Goal: Check status: Check status

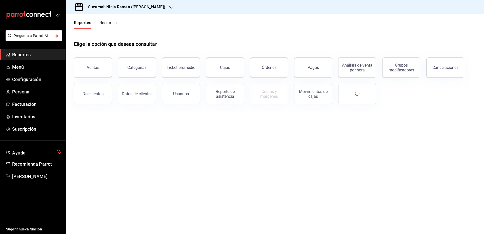
click at [150, 6] on div "Sucursal: Ninja Ramen ([PERSON_NAME])" at bounding box center [123, 7] width 106 height 14
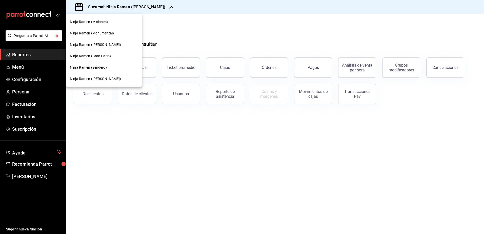
click at [109, 34] on span "Ninja Ramen (Monumental)" at bounding box center [92, 33] width 44 height 5
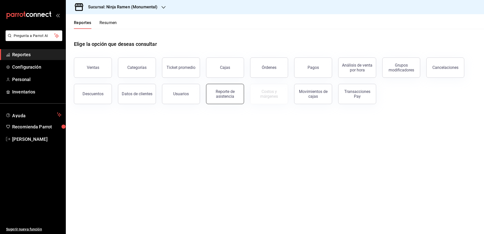
click at [228, 86] on button "Reporte de asistencia" at bounding box center [225, 94] width 38 height 20
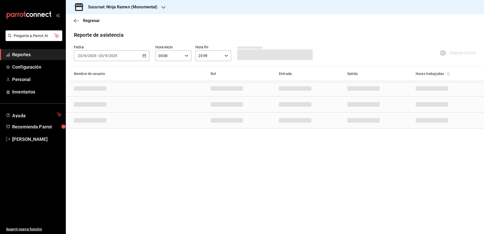
click at [144, 55] on \(Stroke\) "button" at bounding box center [144, 55] width 3 height 0
click at [96, 125] on li "Rango de fechas" at bounding box center [97, 127] width 47 height 11
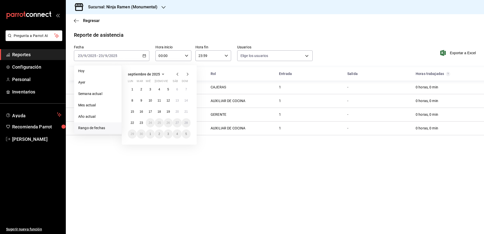
type input "b1f7ea7f-580f-4eb0-b037-e18308735fba,197fbe5c-df84-4d5e-a2a4-69e89dcddb51,a8fe1…"
click at [132, 122] on abbr "22" at bounding box center [132, 123] width 3 height 4
click at [139, 122] on button "23" at bounding box center [141, 122] width 9 height 9
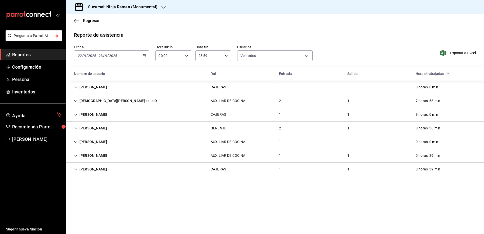
click at [76, 168] on icon "Cell" at bounding box center [76, 170] width 4 height 4
click at [78, 153] on div "[PERSON_NAME]" at bounding box center [90, 155] width 41 height 9
